Goal: Transaction & Acquisition: Purchase product/service

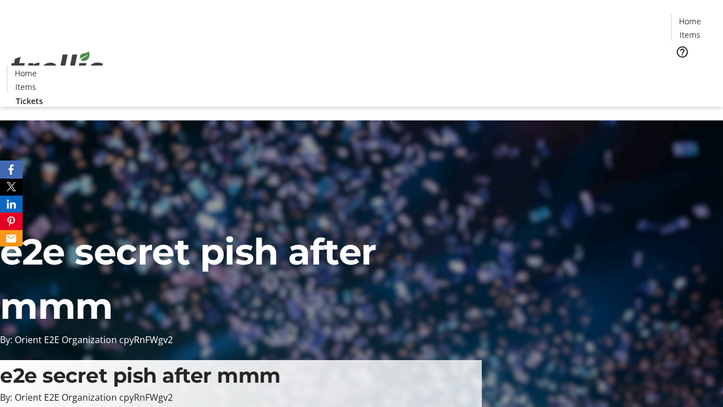
click at [680, 66] on span "Tickets" at bounding box center [693, 72] width 27 height 12
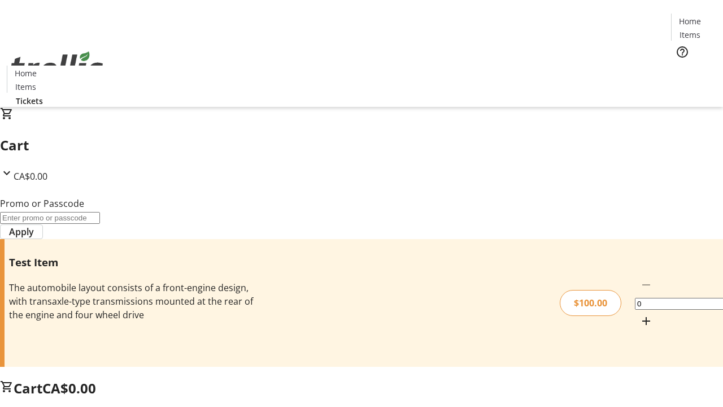
click at [640, 314] on mat-icon "Increment by one" at bounding box center [647, 321] width 14 height 14
type input "1"
type input "PERCENT"
